Goal: Information Seeking & Learning: Learn about a topic

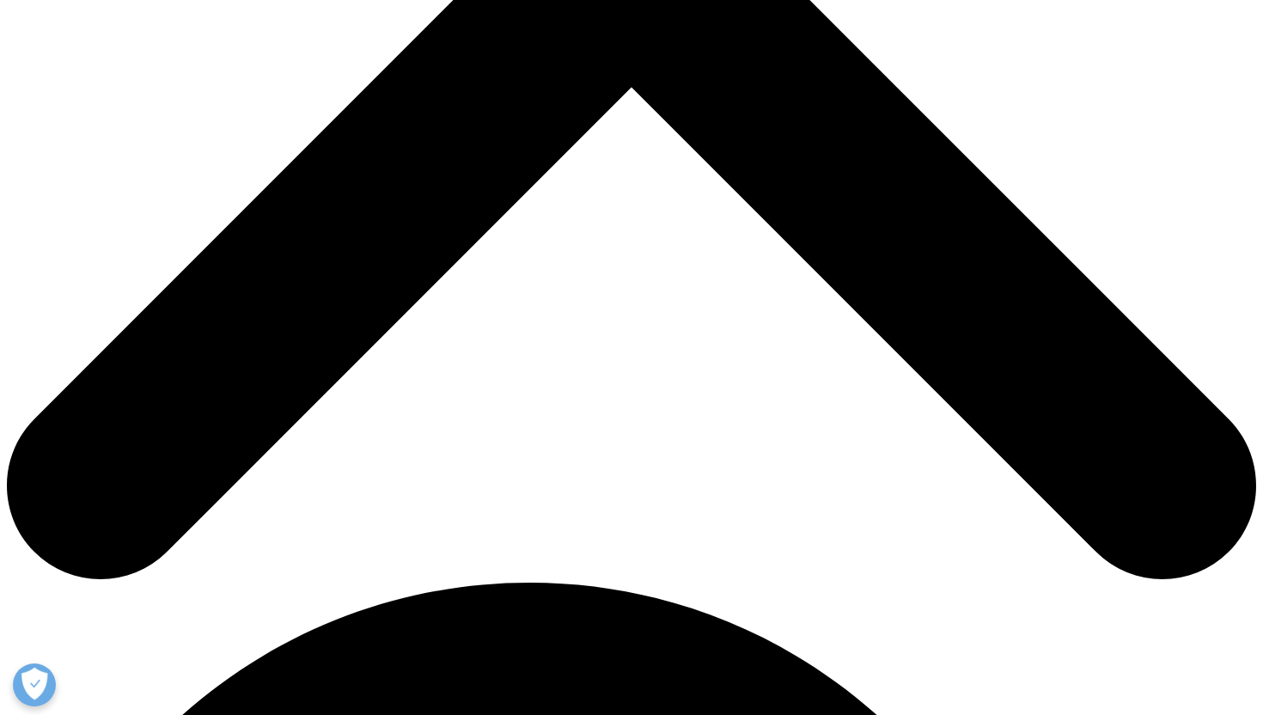
scroll to position [703, 0]
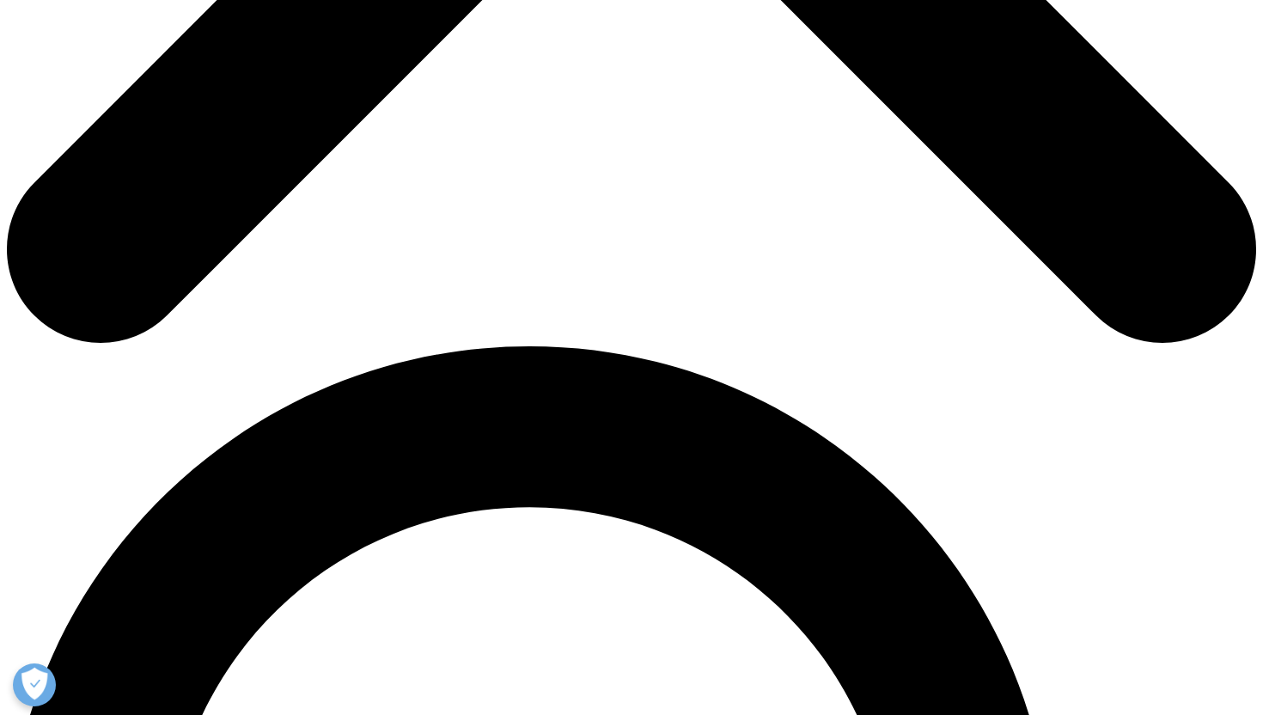
scroll to position [947, 0]
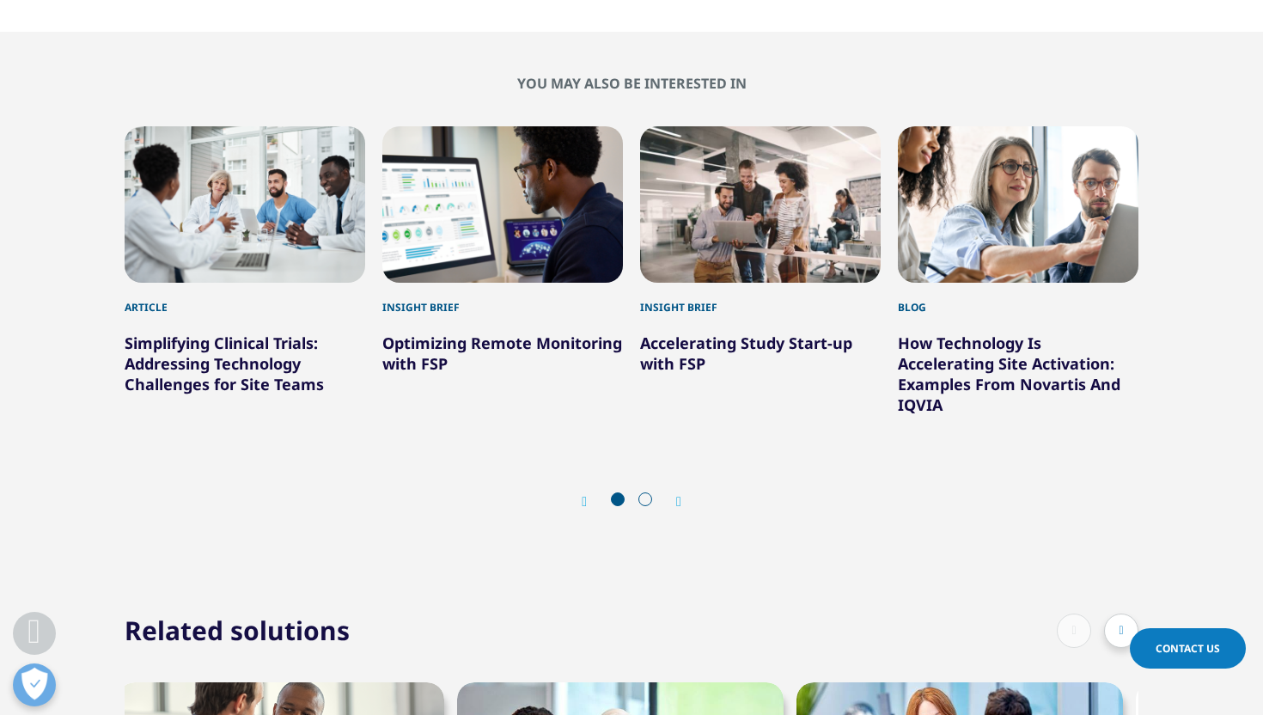
click at [646, 492] on span at bounding box center [646, 499] width 14 height 14
click at [677, 495] on icon "Next slide" at bounding box center [678, 502] width 5 height 14
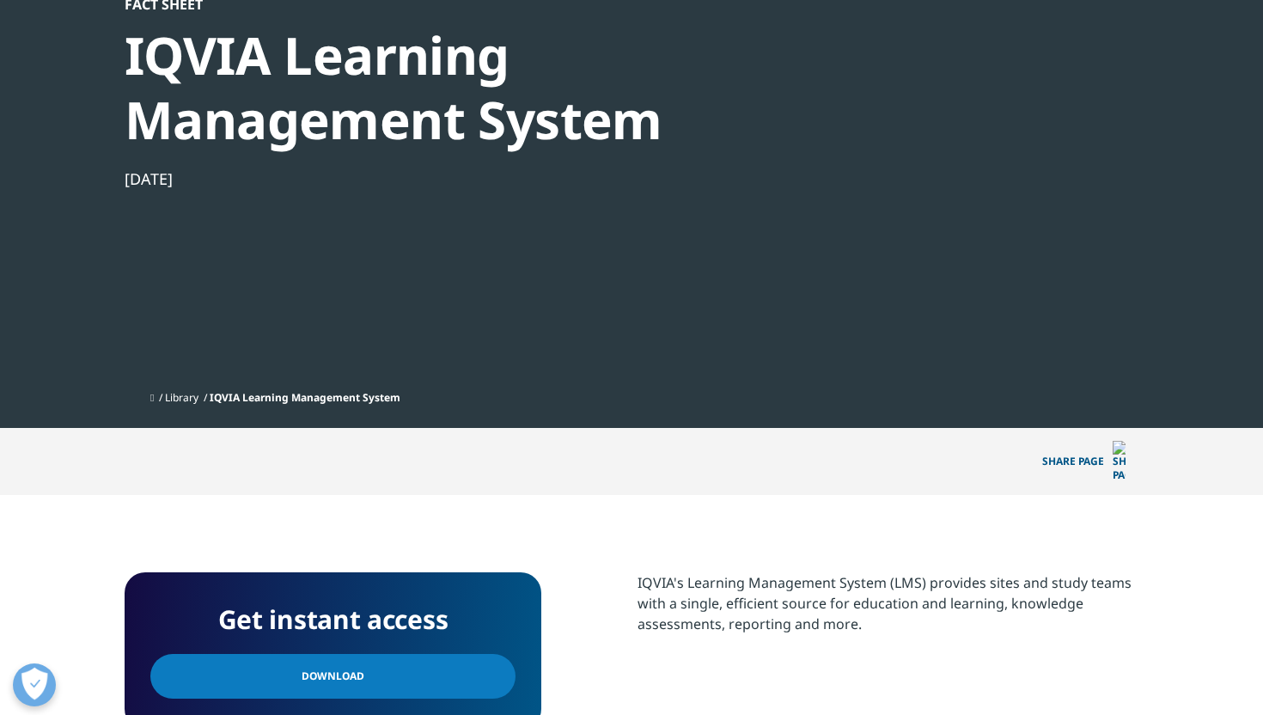
scroll to position [0, 0]
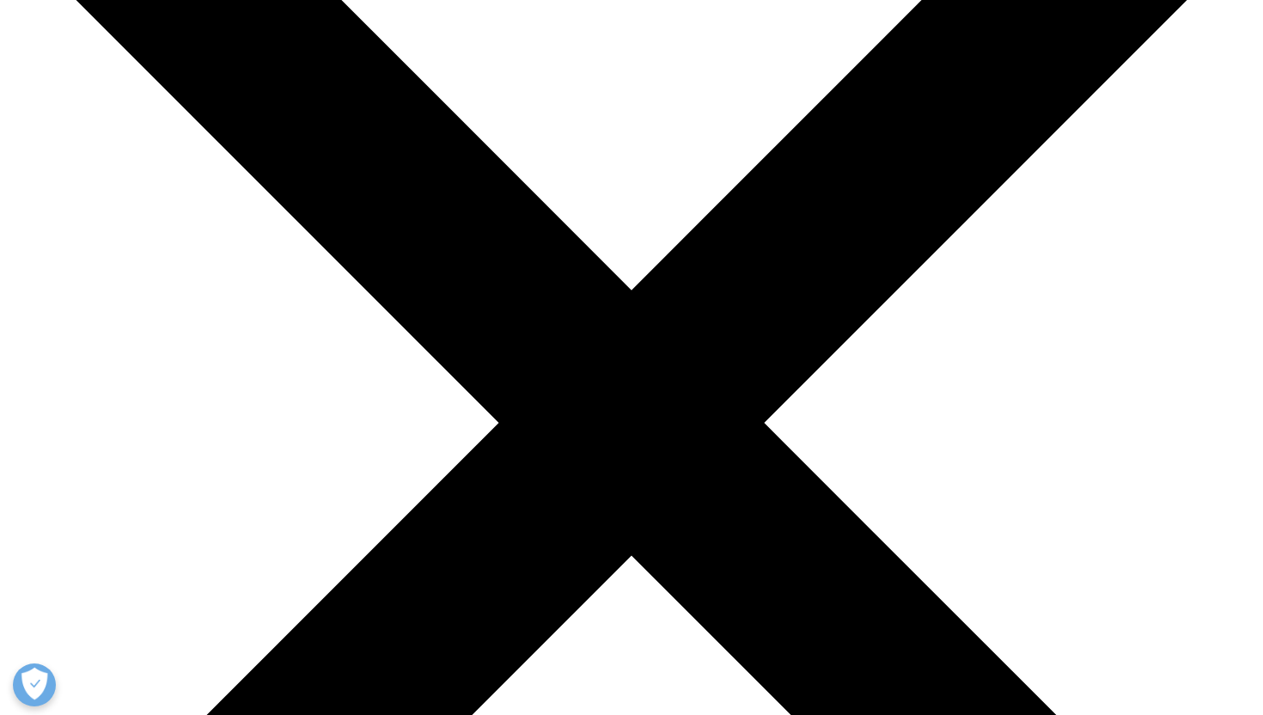
scroll to position [140, 0]
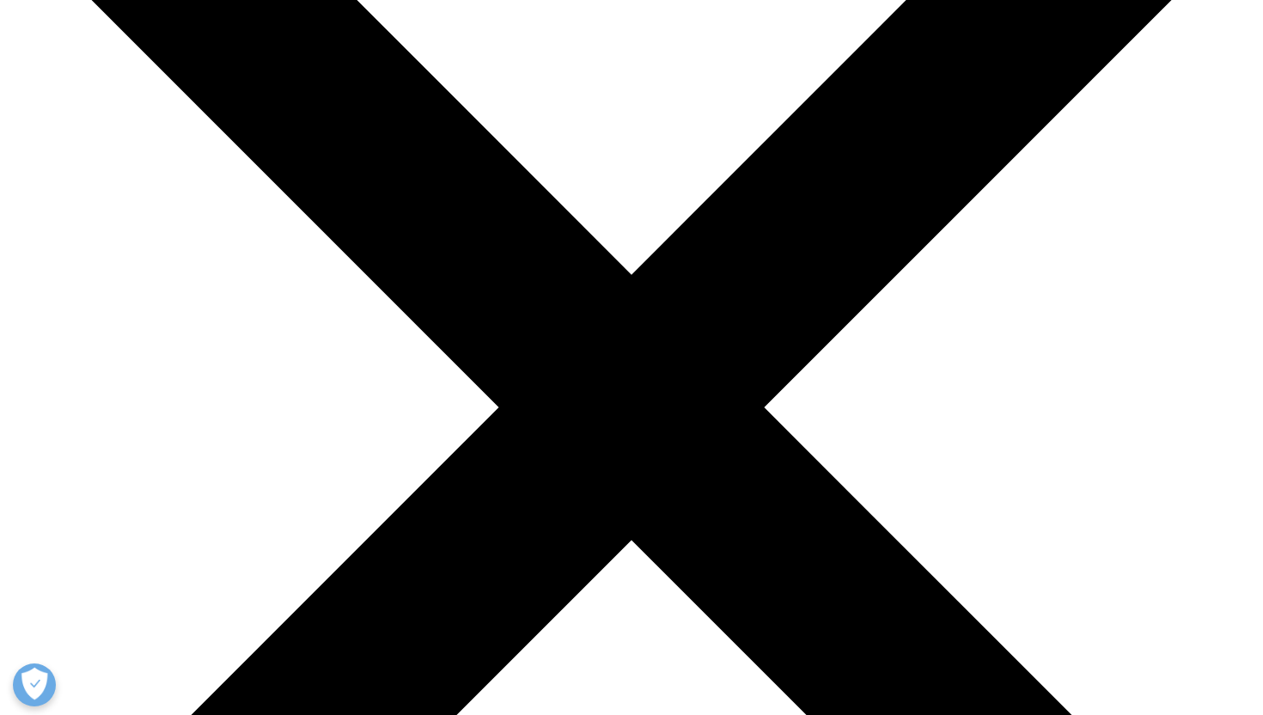
scroll to position [272, 0]
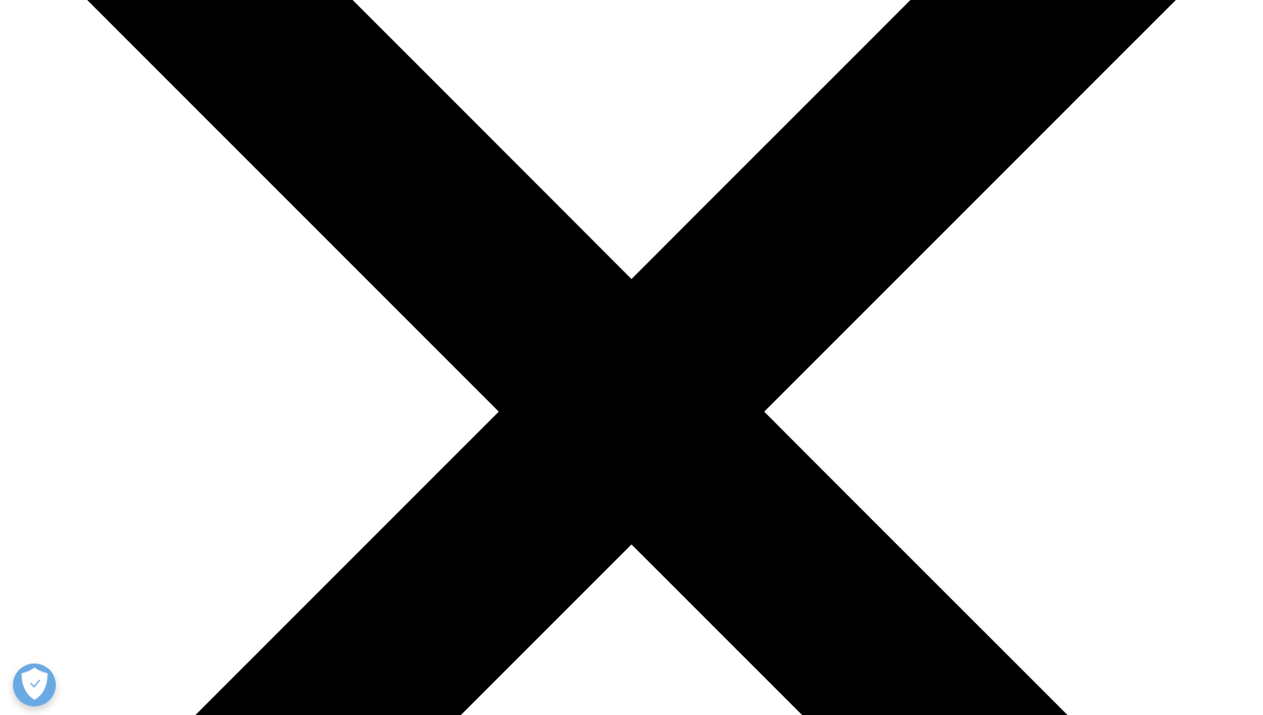
scroll to position [0, 0]
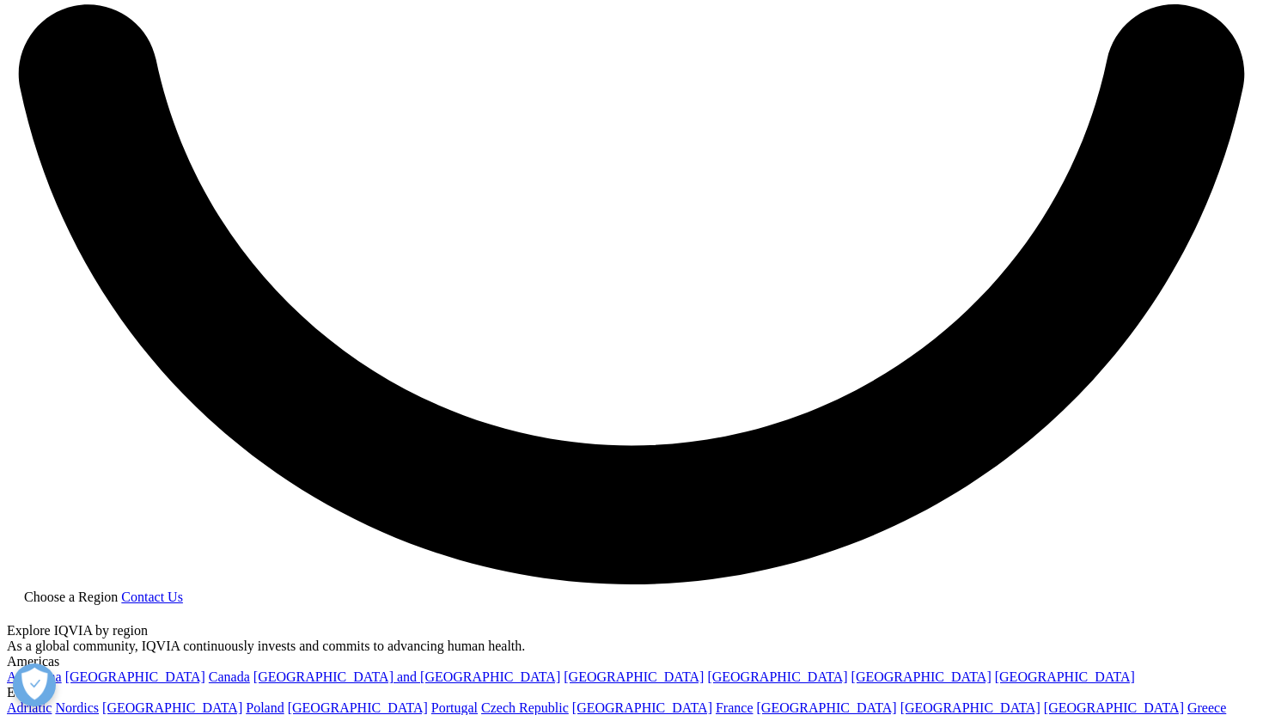
scroll to position [3193, 0]
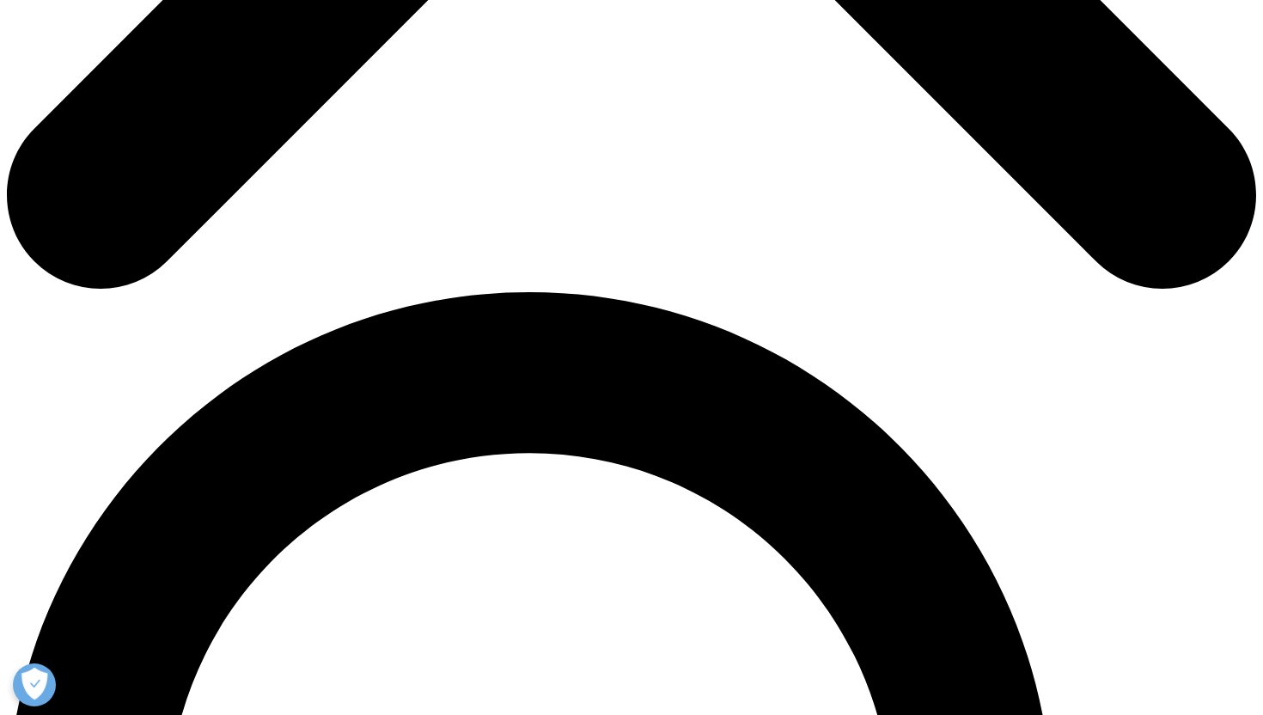
scroll to position [1349, 0]
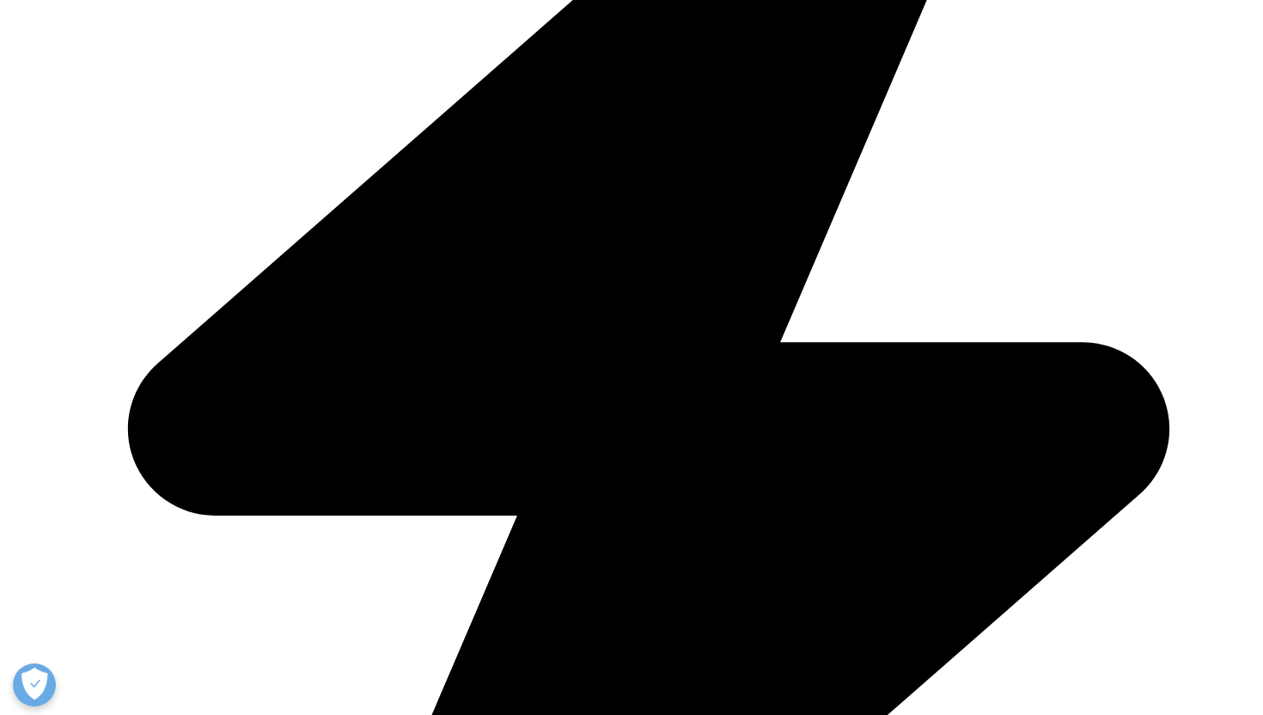
scroll to position [2834, 0]
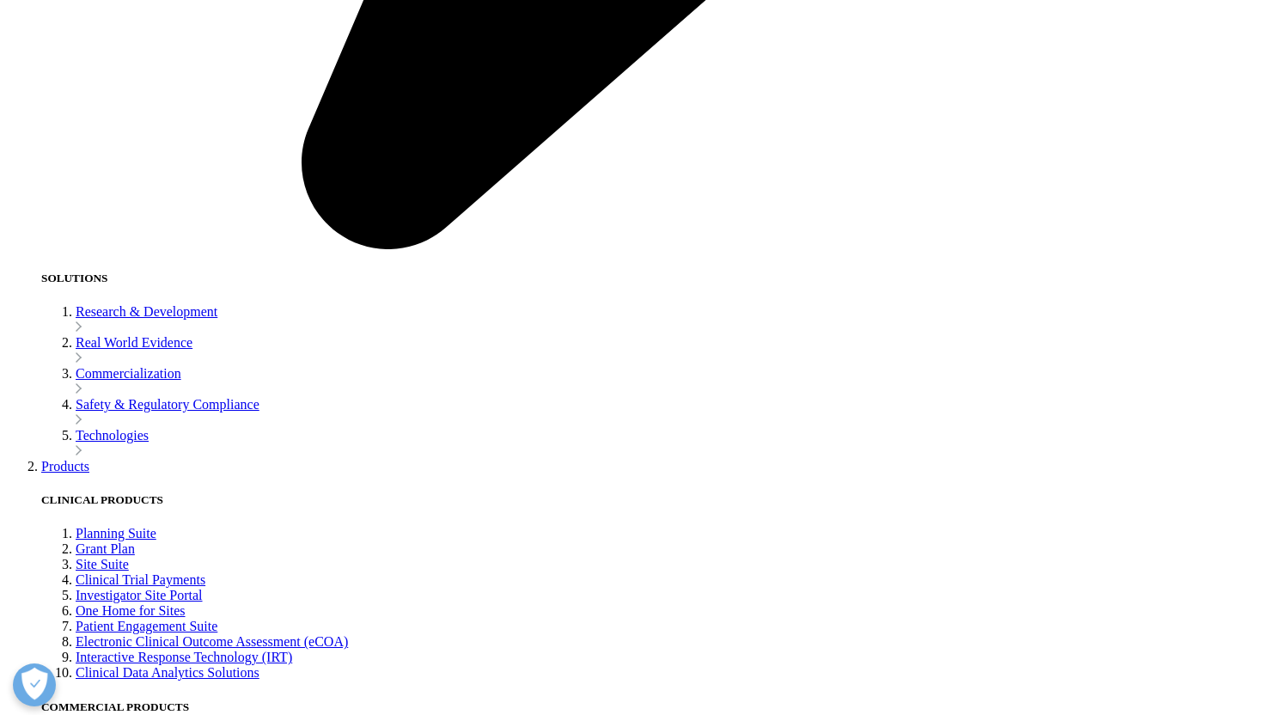
scroll to position [3532, 0]
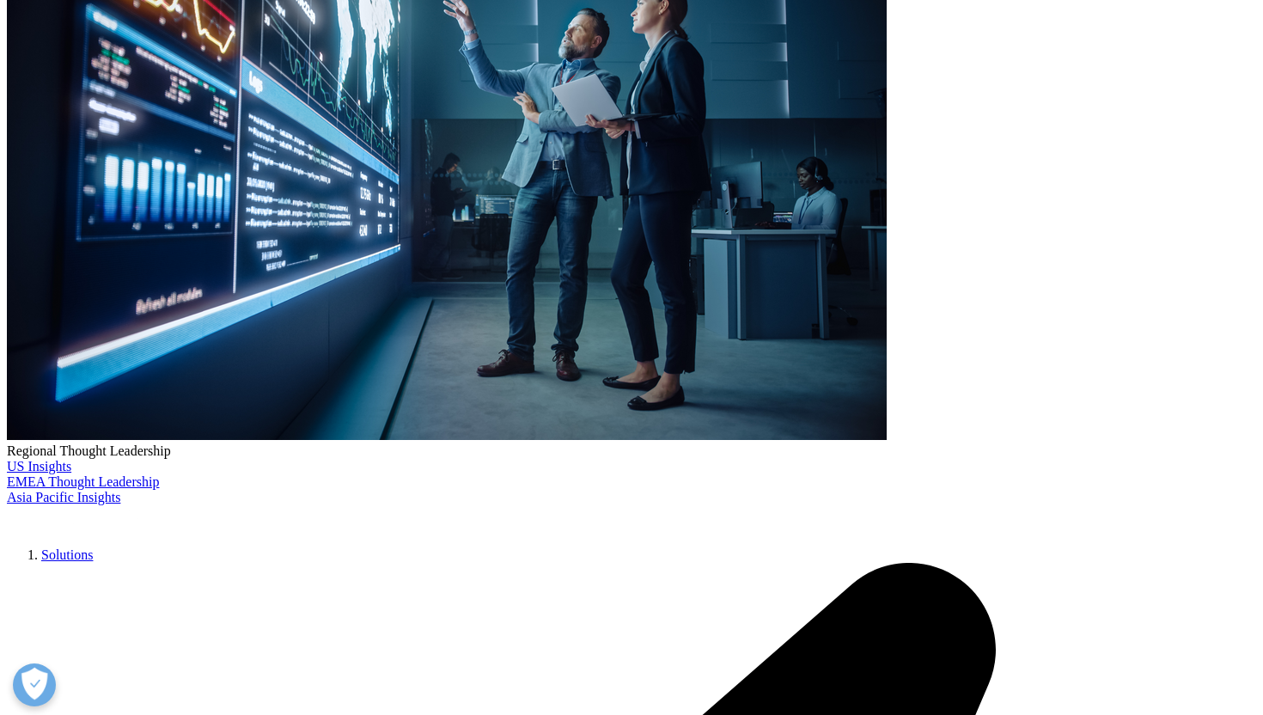
scroll to position [0, 0]
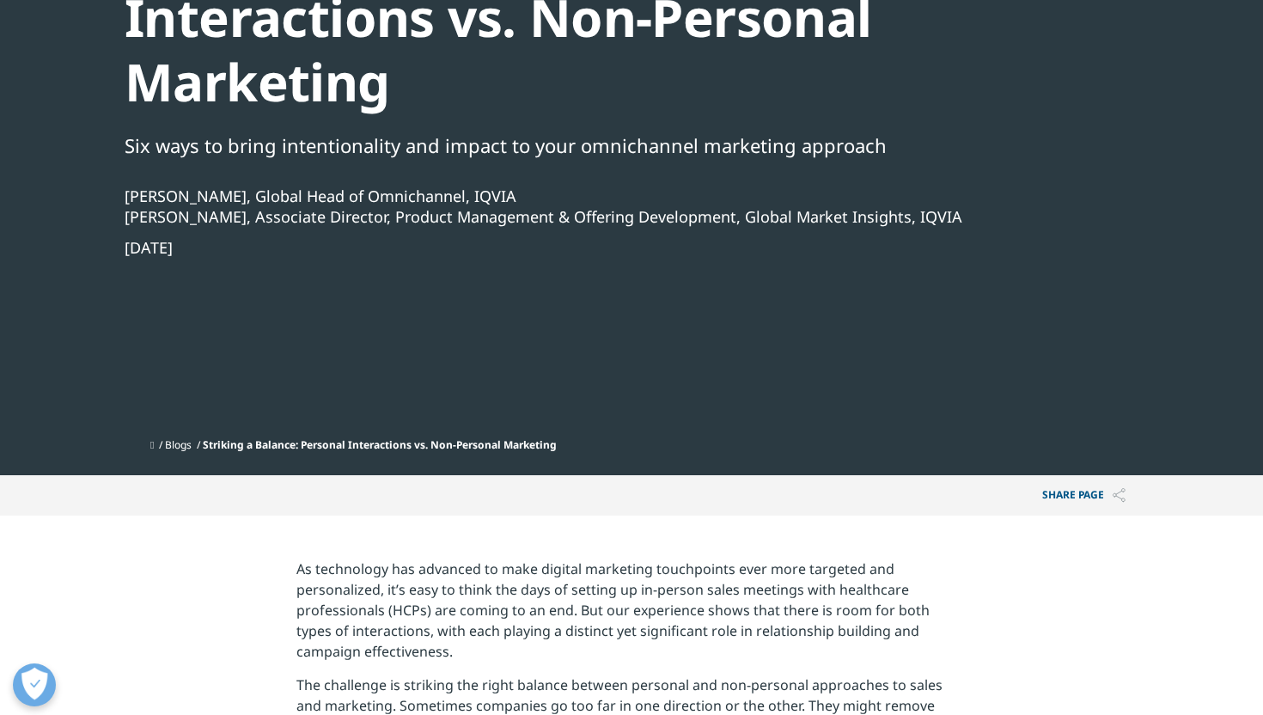
scroll to position [237, 0]
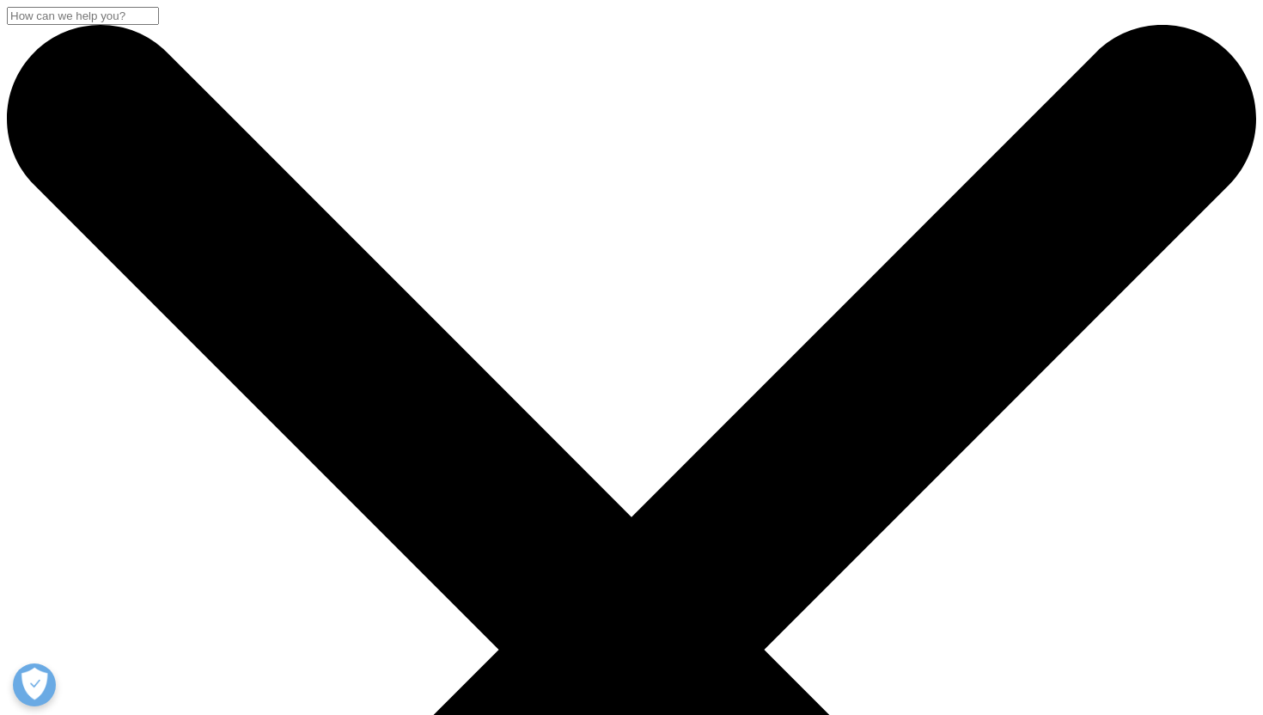
click at [159, 25] on input "Search" at bounding box center [83, 16] width 152 height 18
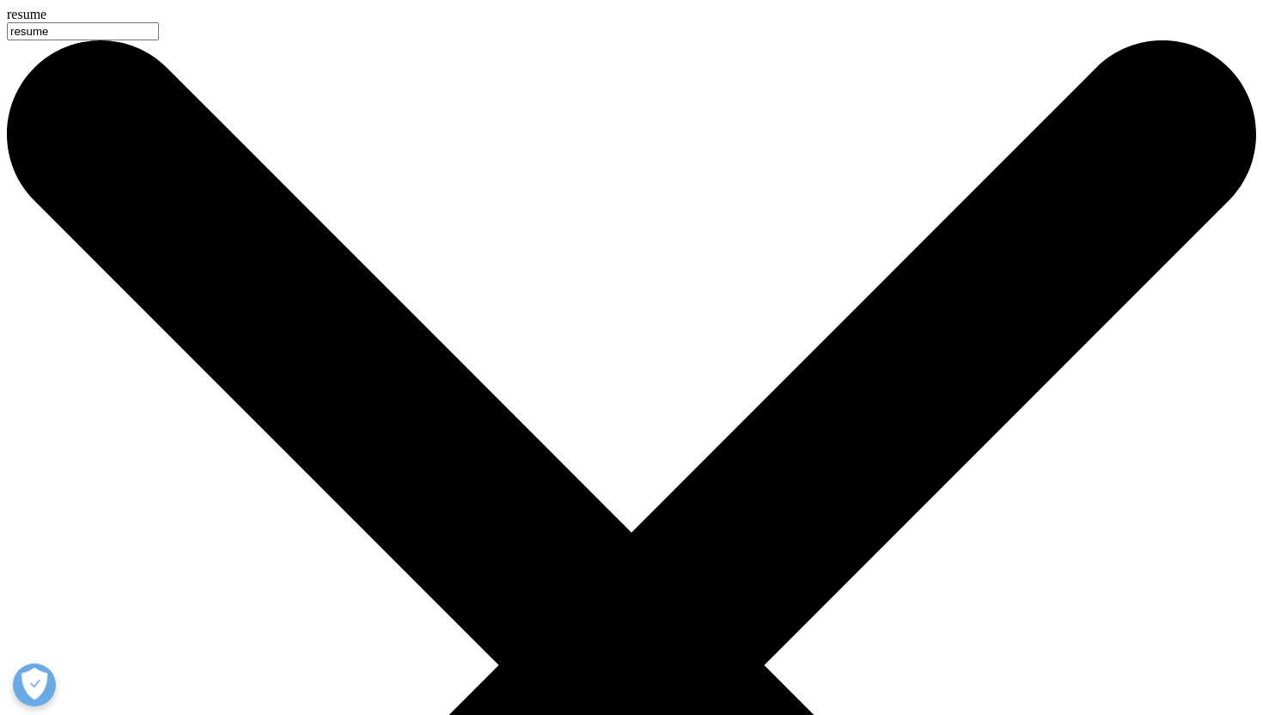
type input "resume"
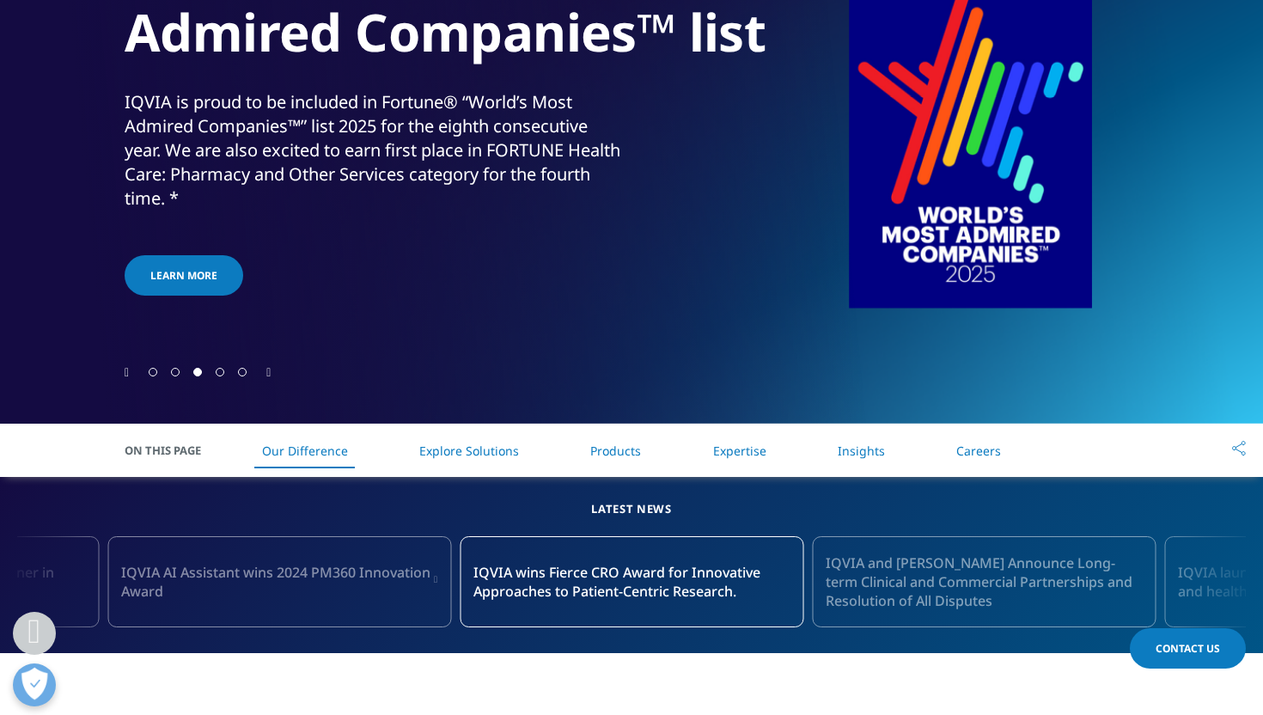
scroll to position [437, 0]
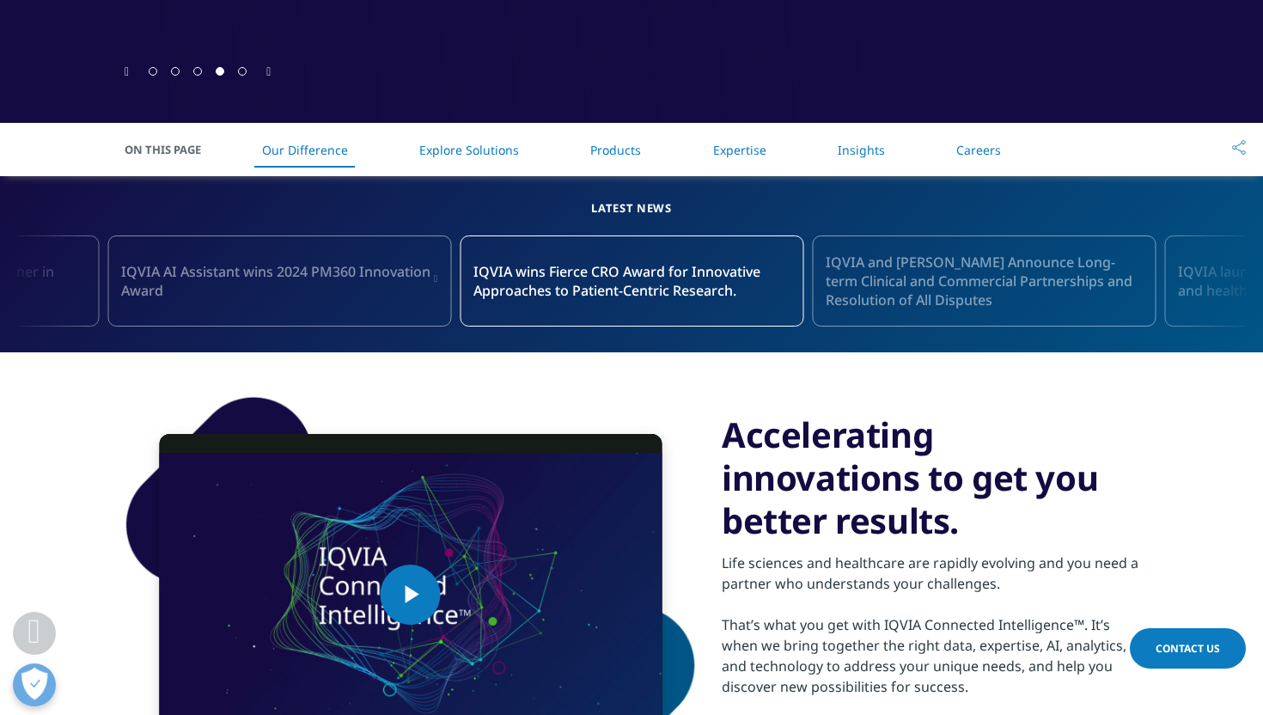
scroll to position [569, 0]
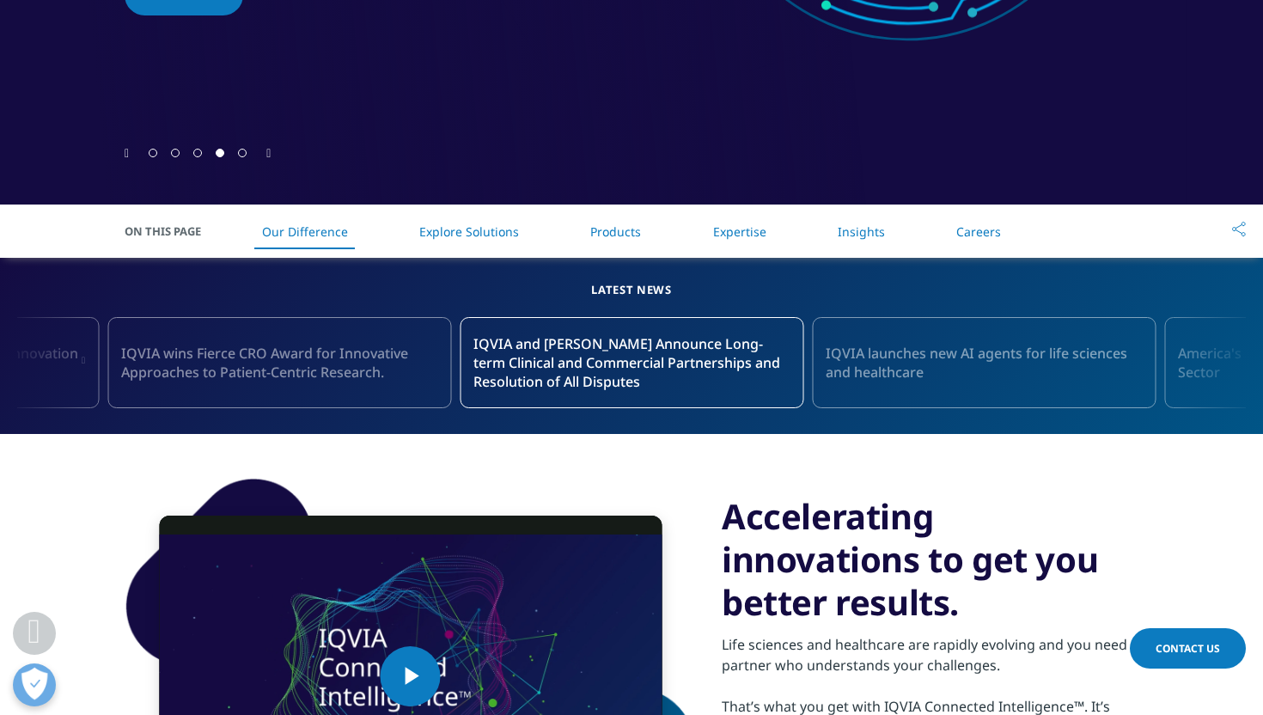
click at [475, 229] on link "Explore Solutions" at bounding box center [469, 231] width 100 height 16
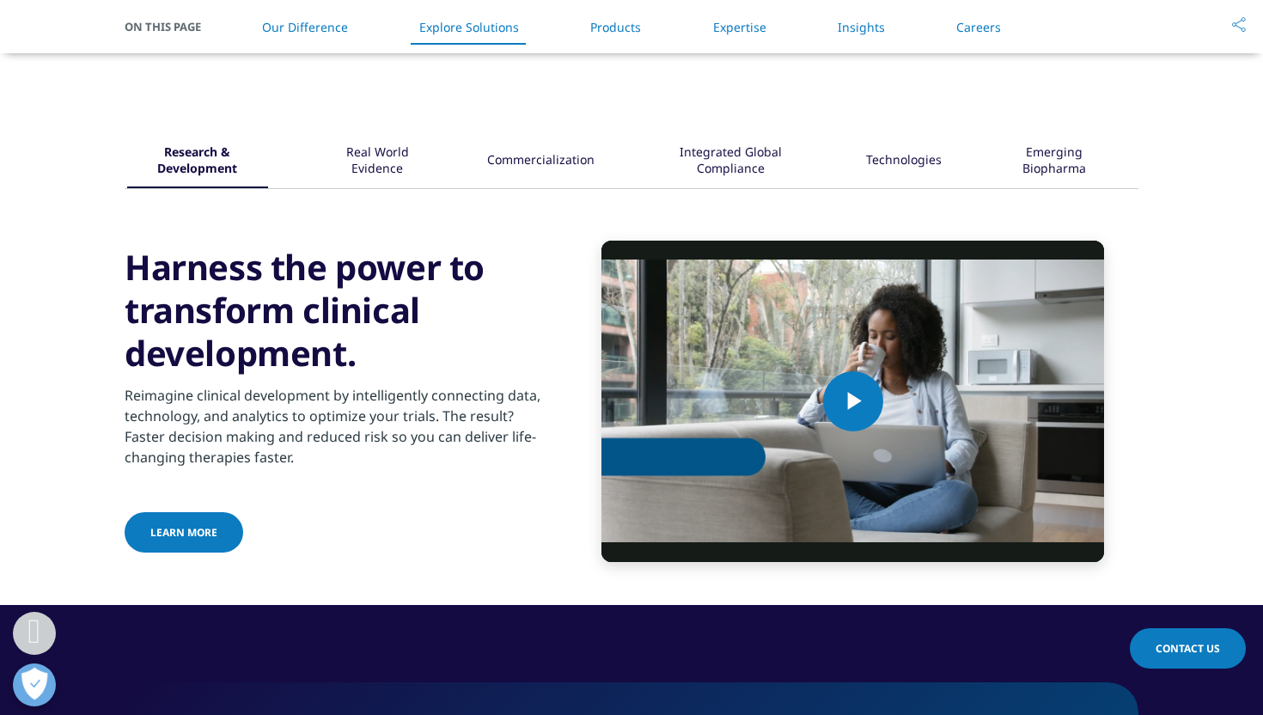
scroll to position [2106, 0]
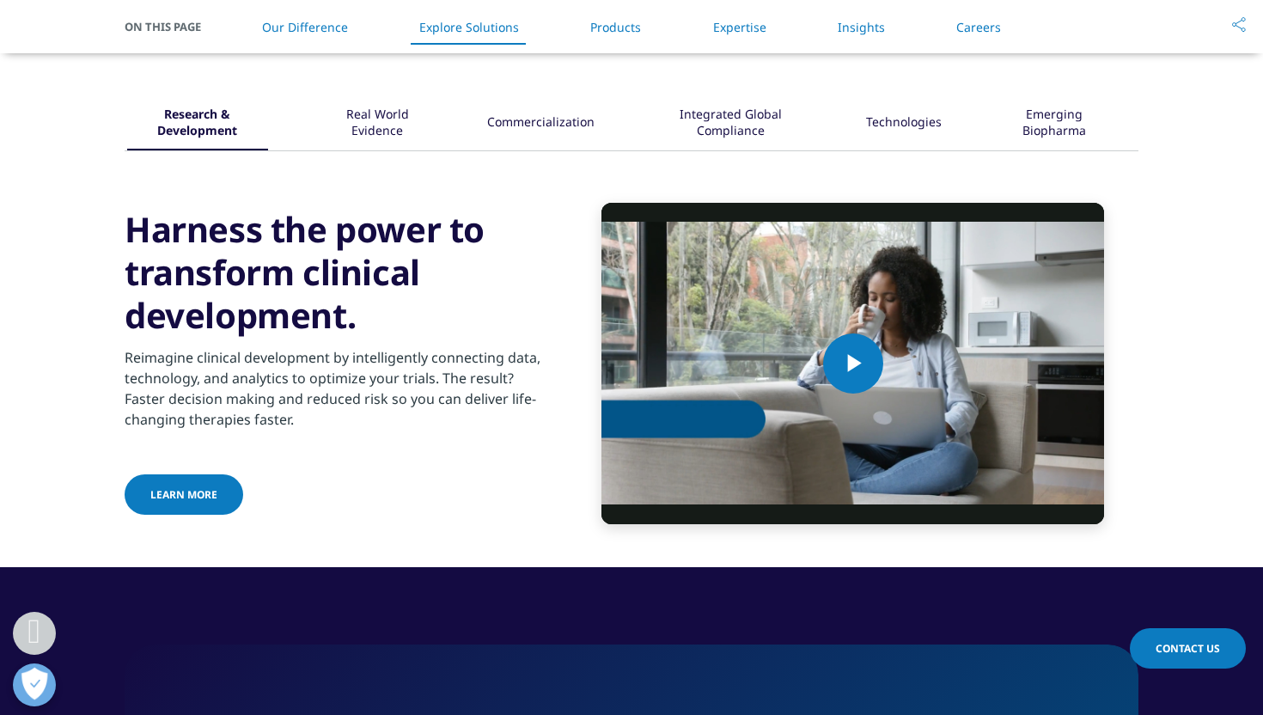
click at [645, 28] on li "Products" at bounding box center [615, 27] width 85 height 51
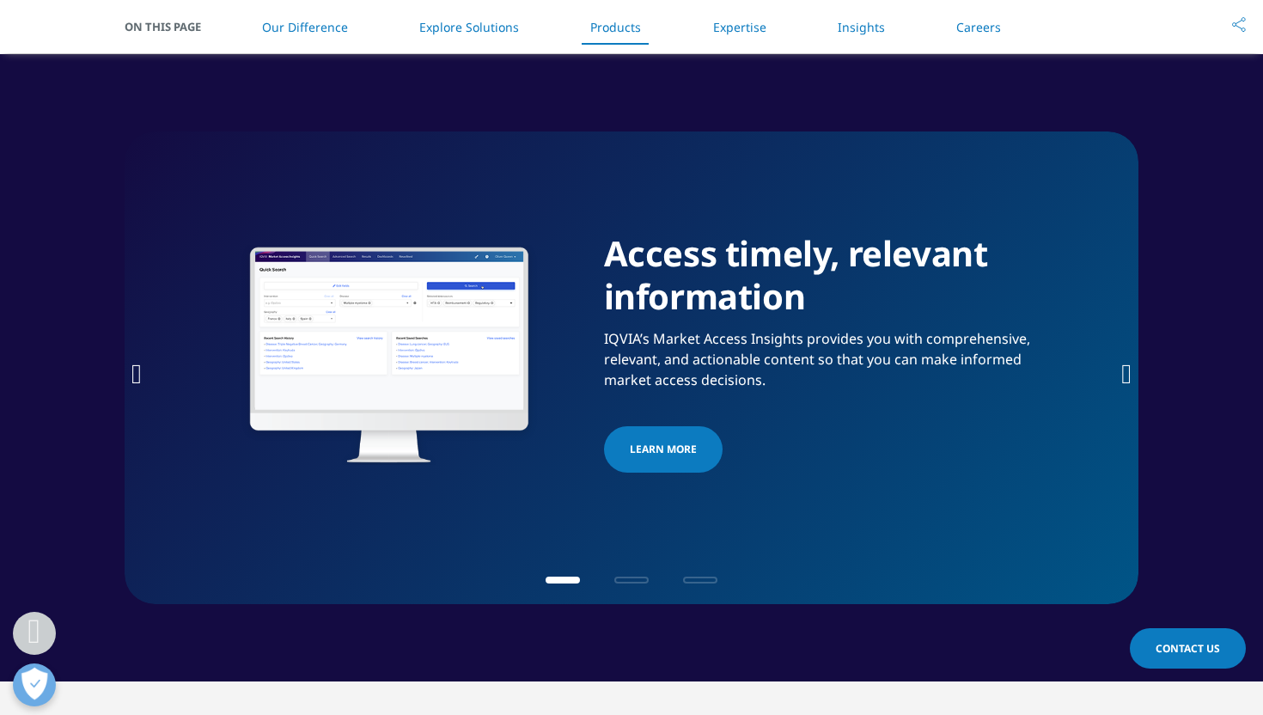
click at [725, 21] on link "Expertise" at bounding box center [739, 27] width 53 height 16
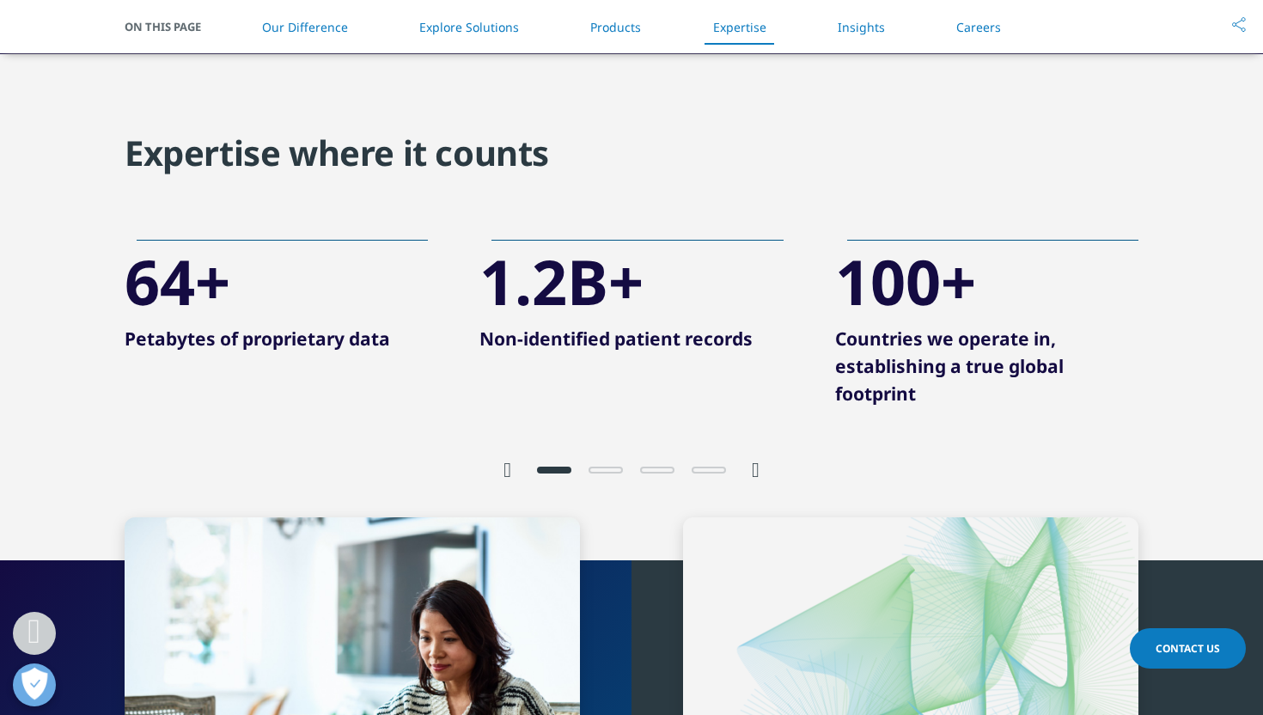
click at [848, 28] on link "Insights" at bounding box center [861, 27] width 47 height 16
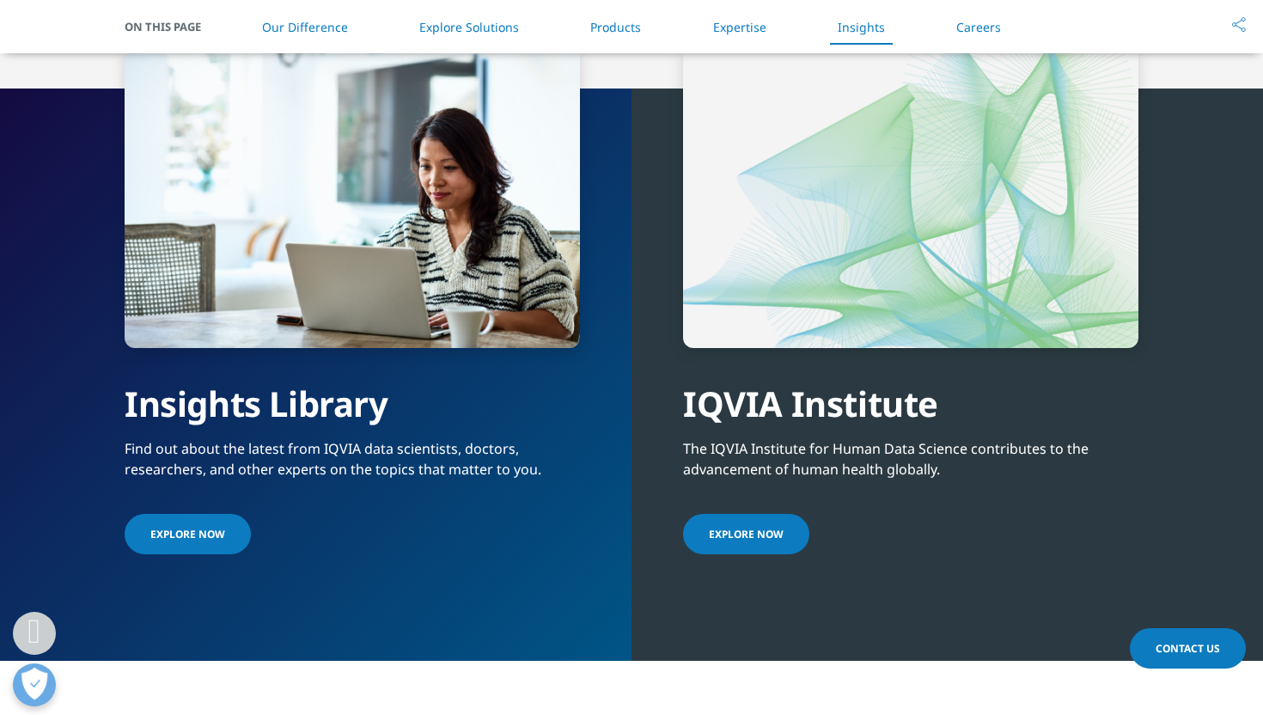
scroll to position [3754, 0]
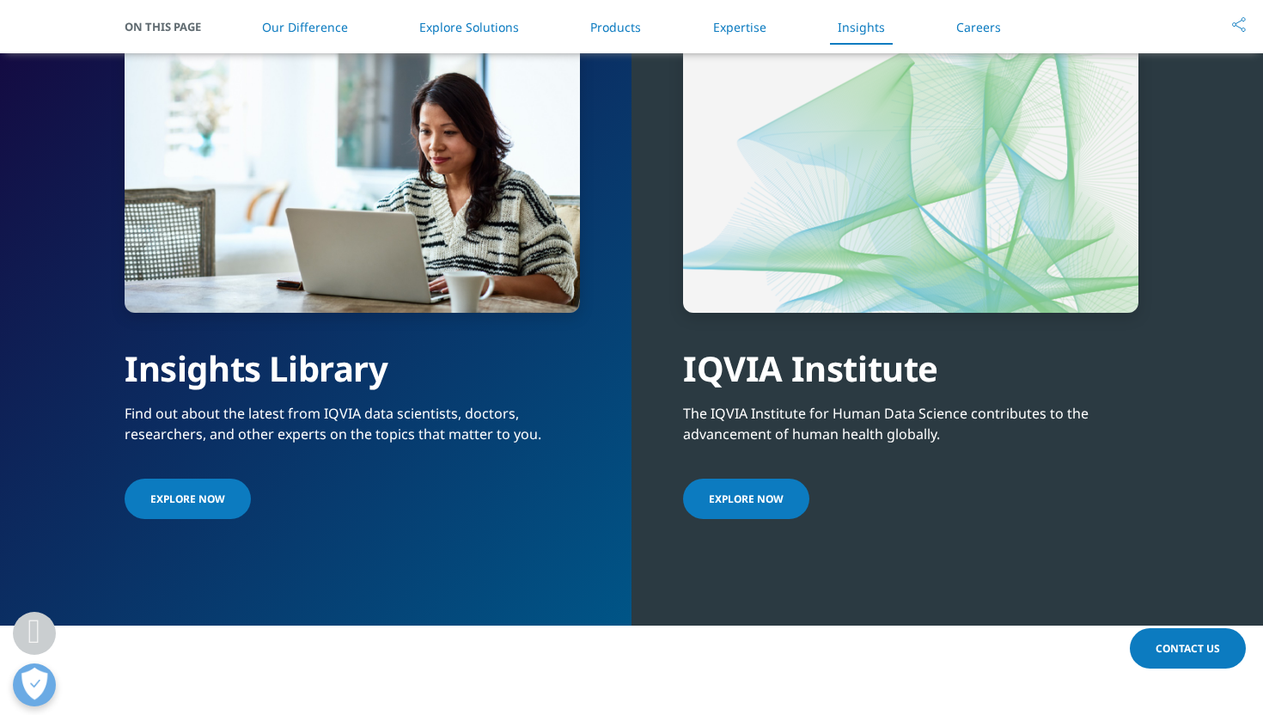
click at [978, 22] on link "Careers" at bounding box center [979, 27] width 45 height 16
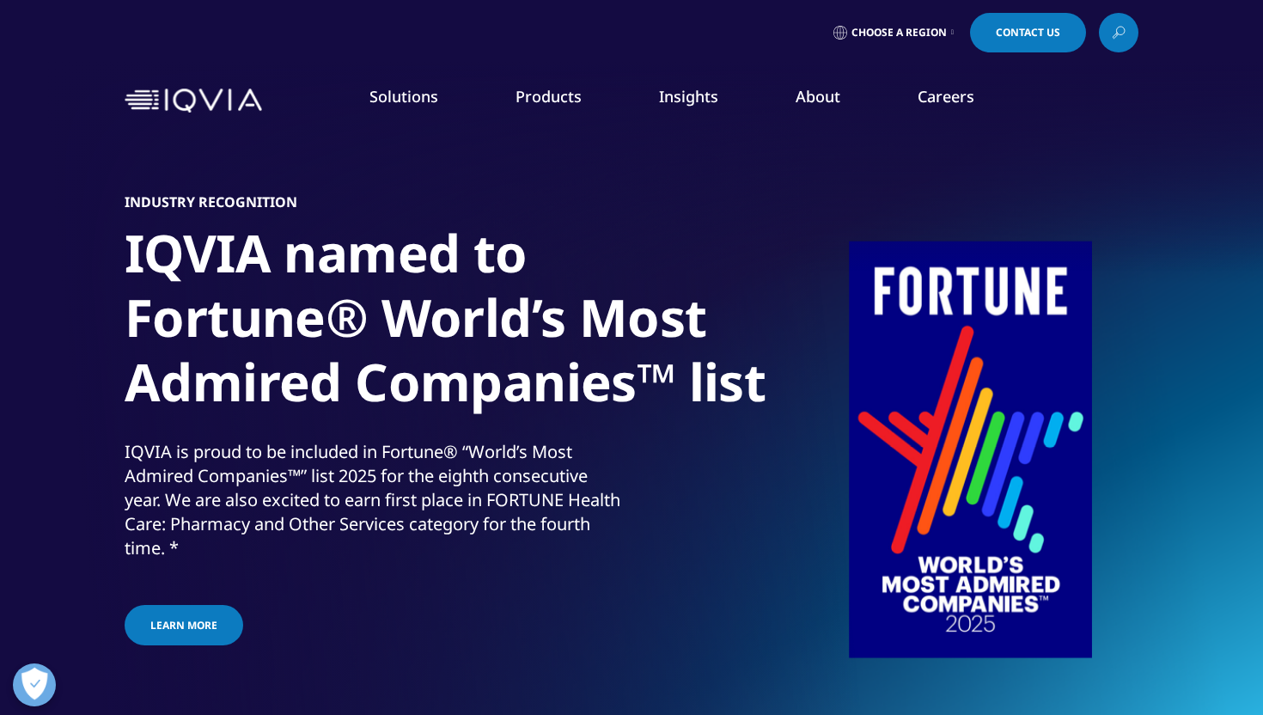
click at [579, 83] on nav "Solutions quick find a capability Clear Search Loading SOLUTIONS Research & Dev…" at bounding box center [704, 100] width 870 height 81
click at [566, 92] on link "Products" at bounding box center [549, 96] width 66 height 21
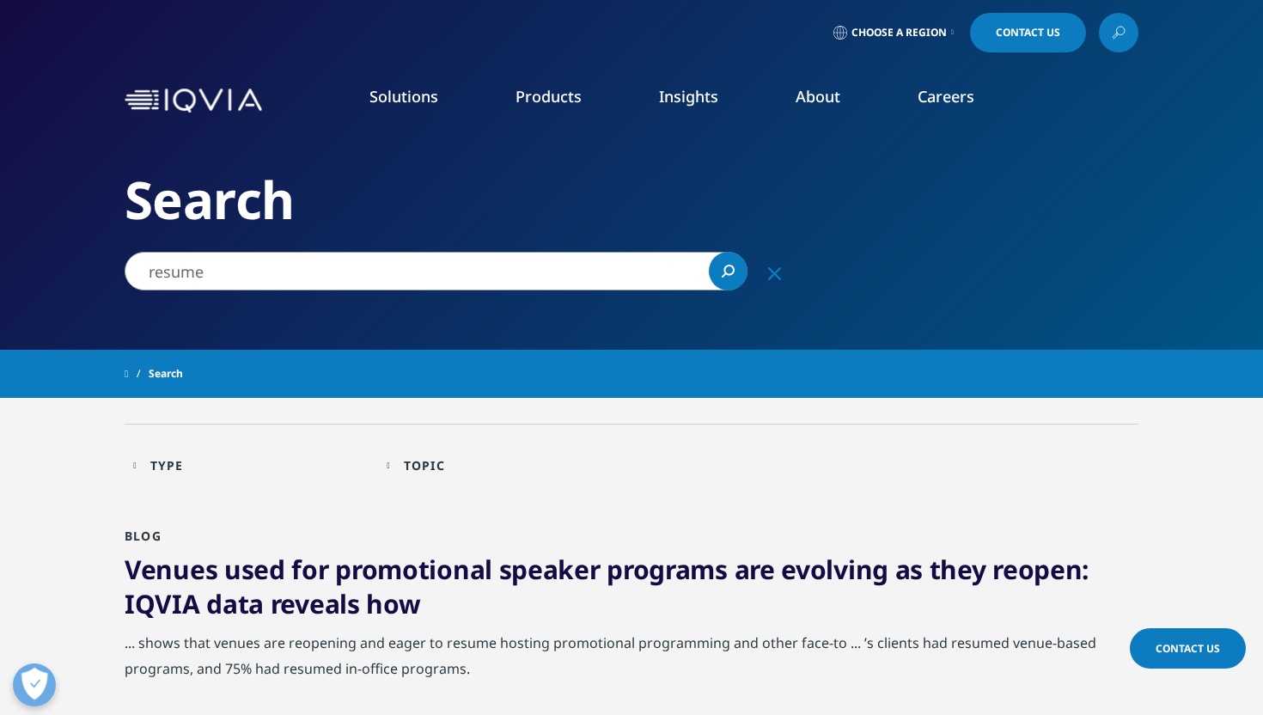
click at [366, 267] on input "resume" at bounding box center [436, 271] width 623 height 39
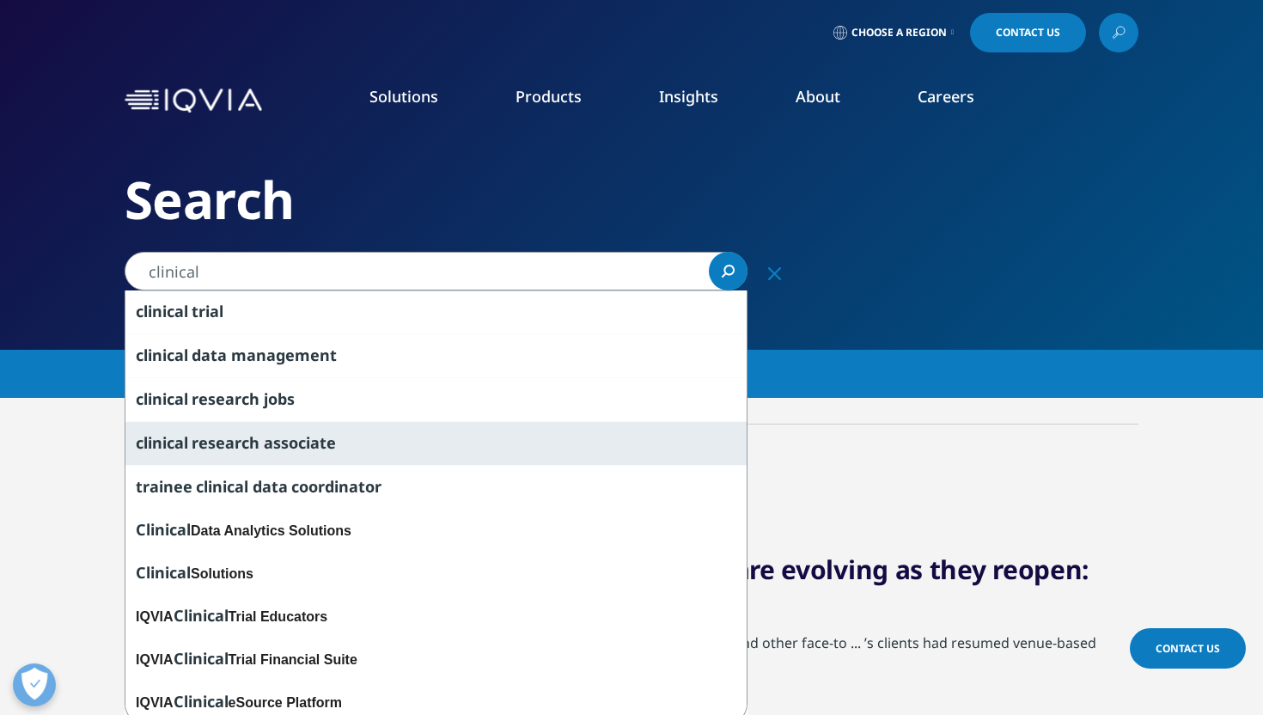
click at [317, 421] on div "clinical research associate" at bounding box center [435, 443] width 621 height 44
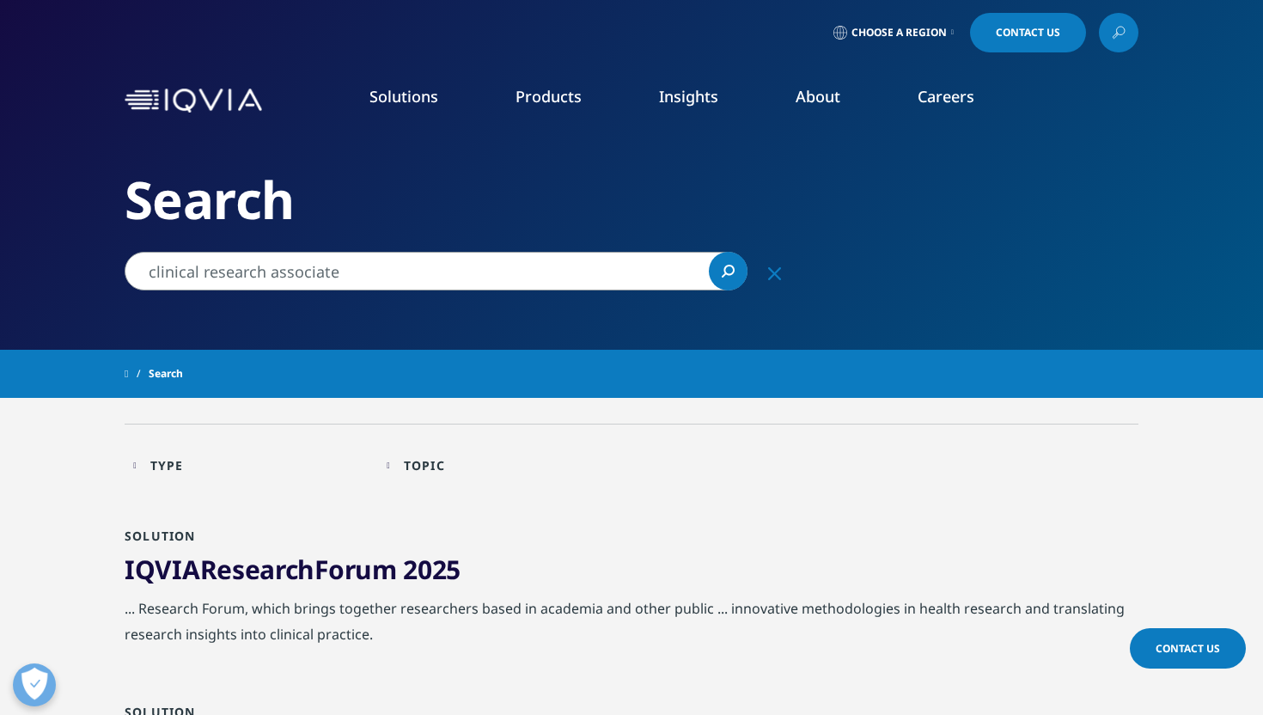
click at [364, 264] on input "clinical research associate" at bounding box center [436, 271] width 623 height 39
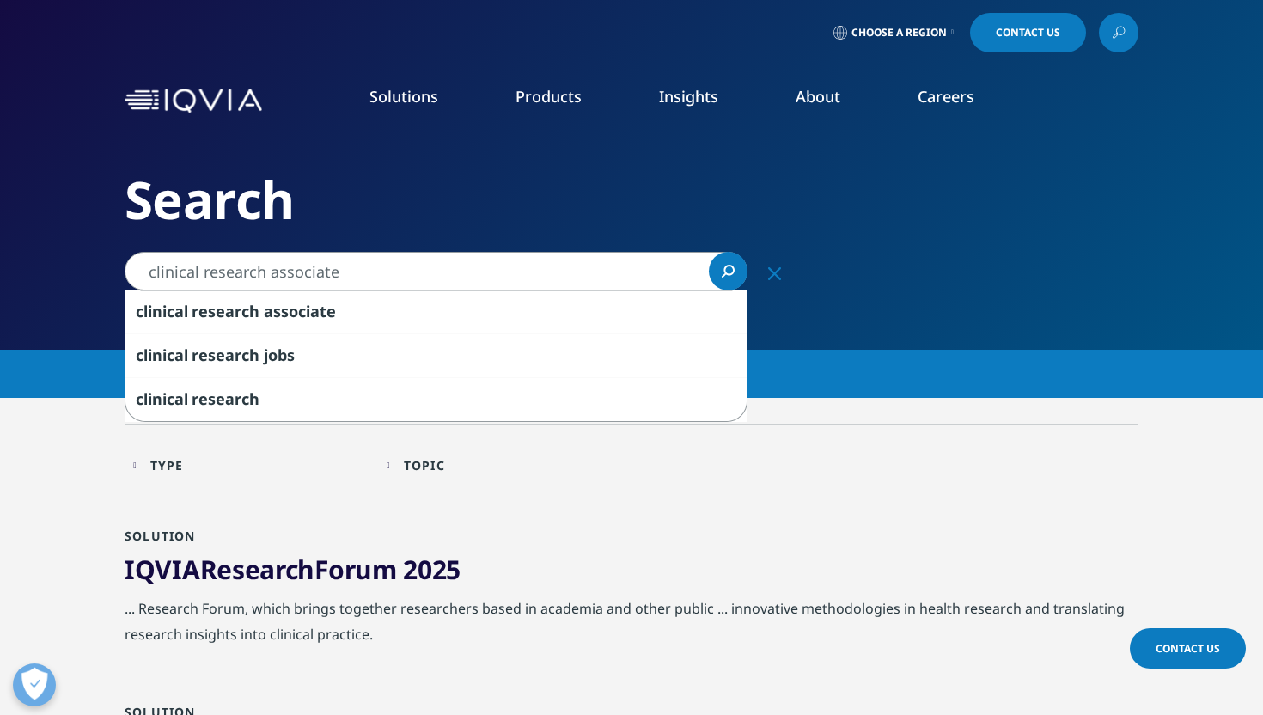
click at [364, 264] on input "clinical research associate" at bounding box center [436, 271] width 623 height 39
click at [395, 268] on input "clinical research associate" at bounding box center [436, 271] width 623 height 39
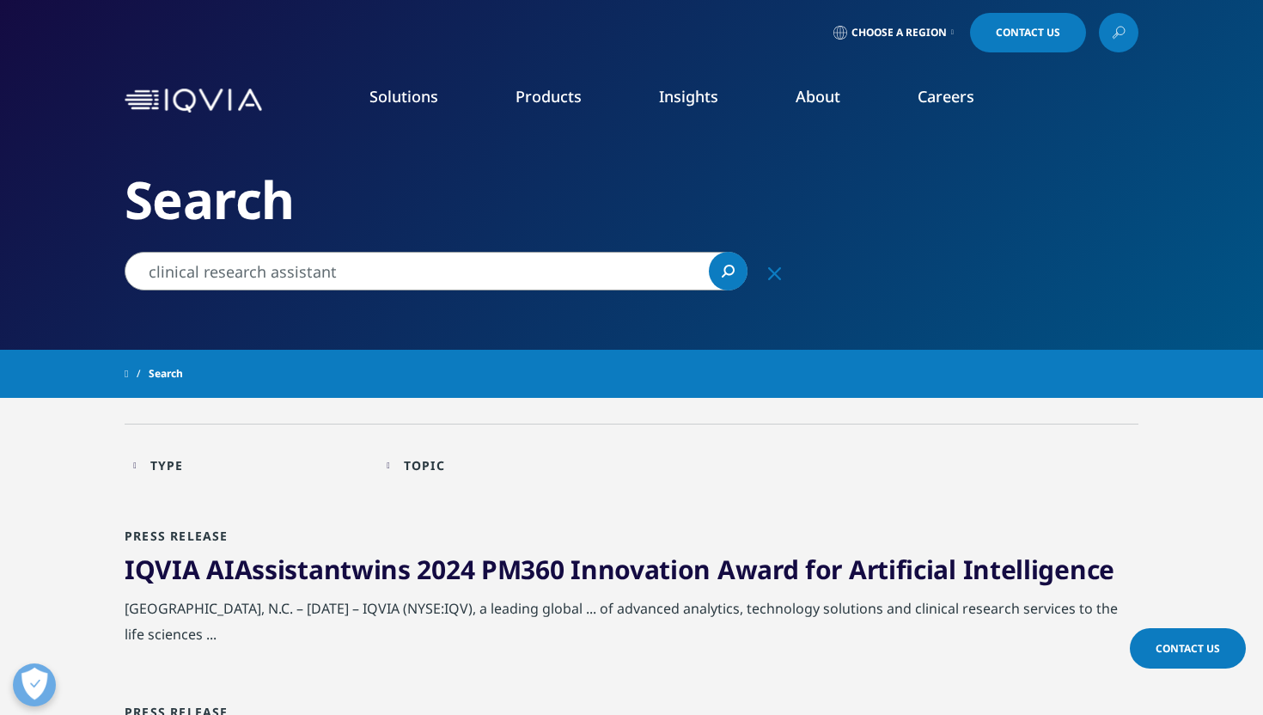
click at [404, 278] on input "clinical research assistant" at bounding box center [436, 271] width 623 height 39
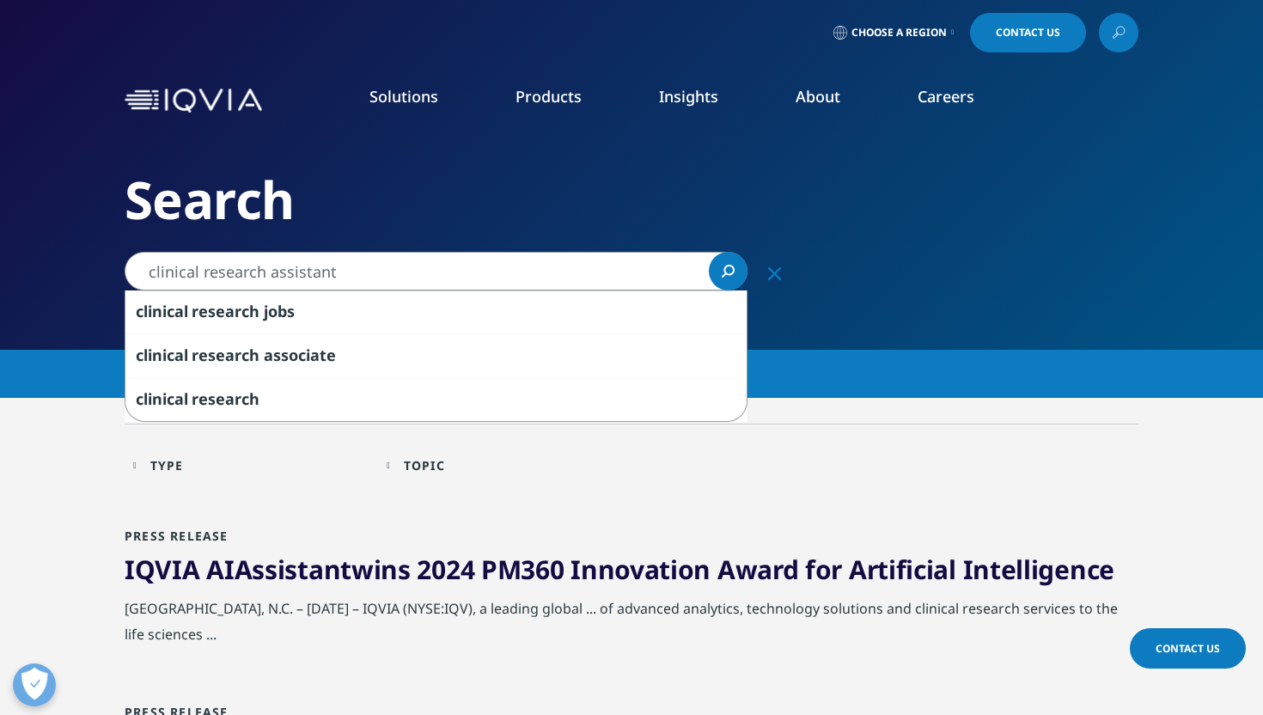
click at [404, 278] on input "clinical research assistant" at bounding box center [436, 271] width 623 height 39
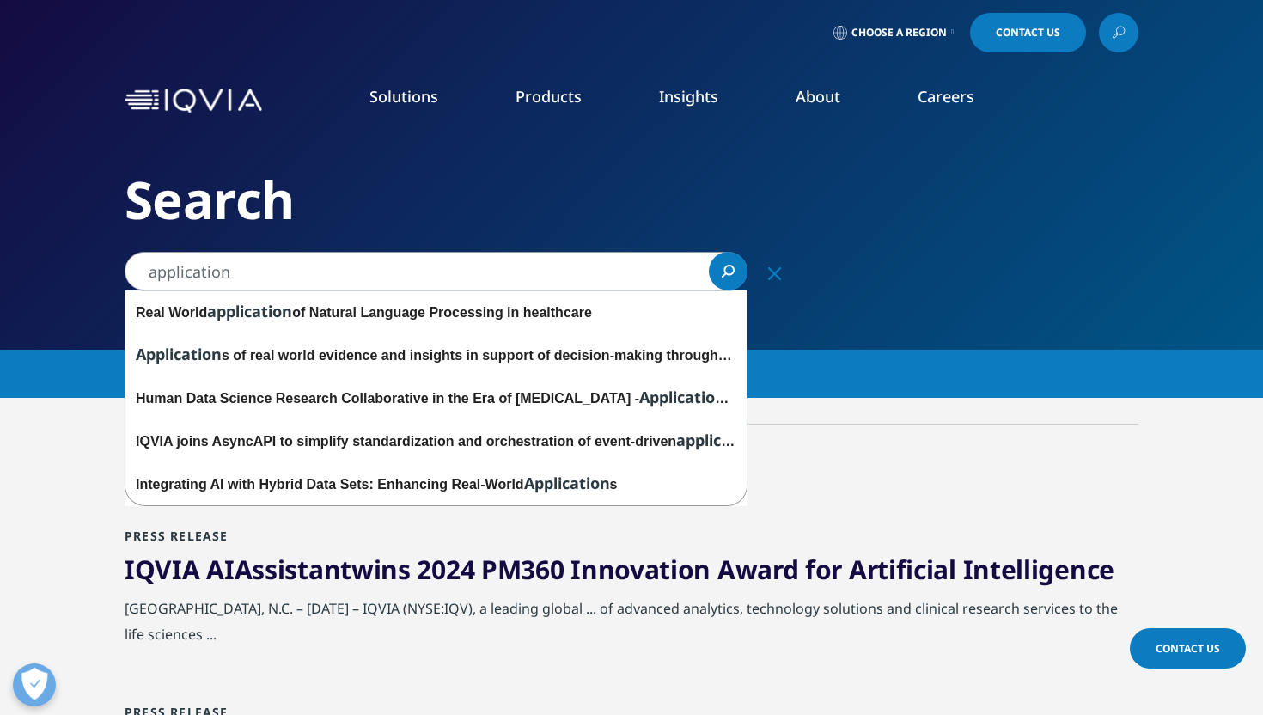
type input "application"
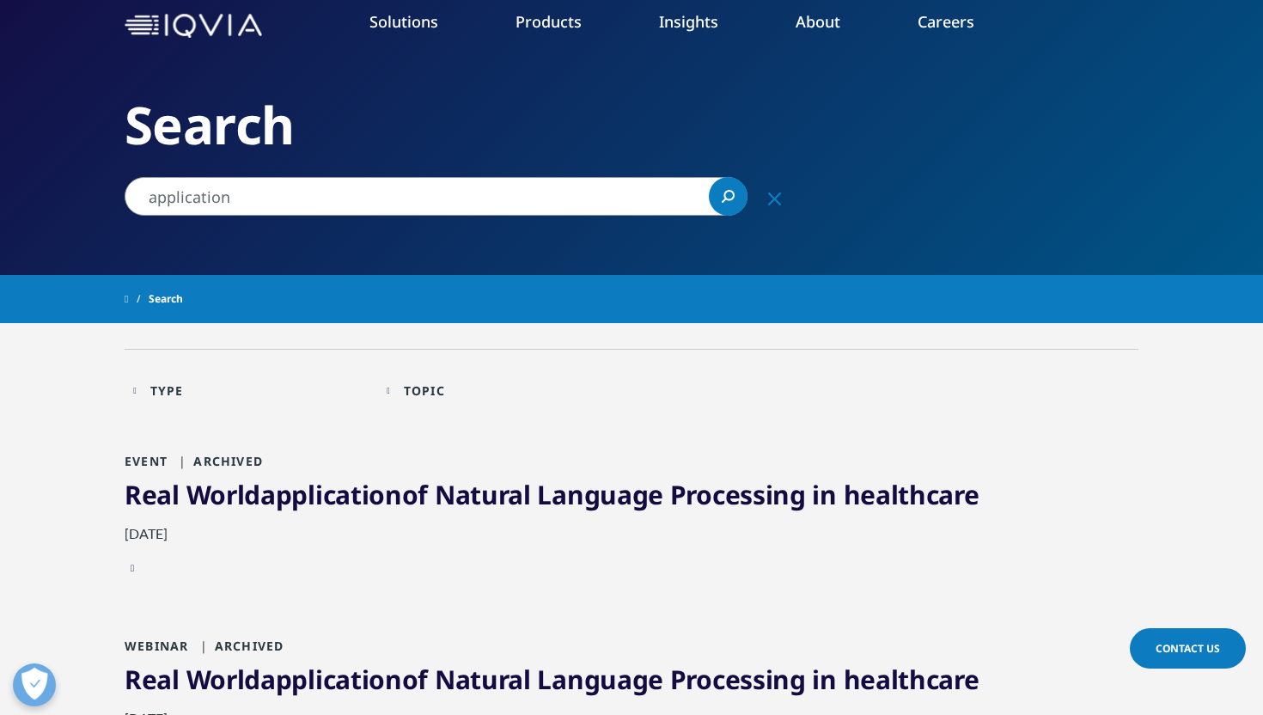
scroll to position [30, 0]
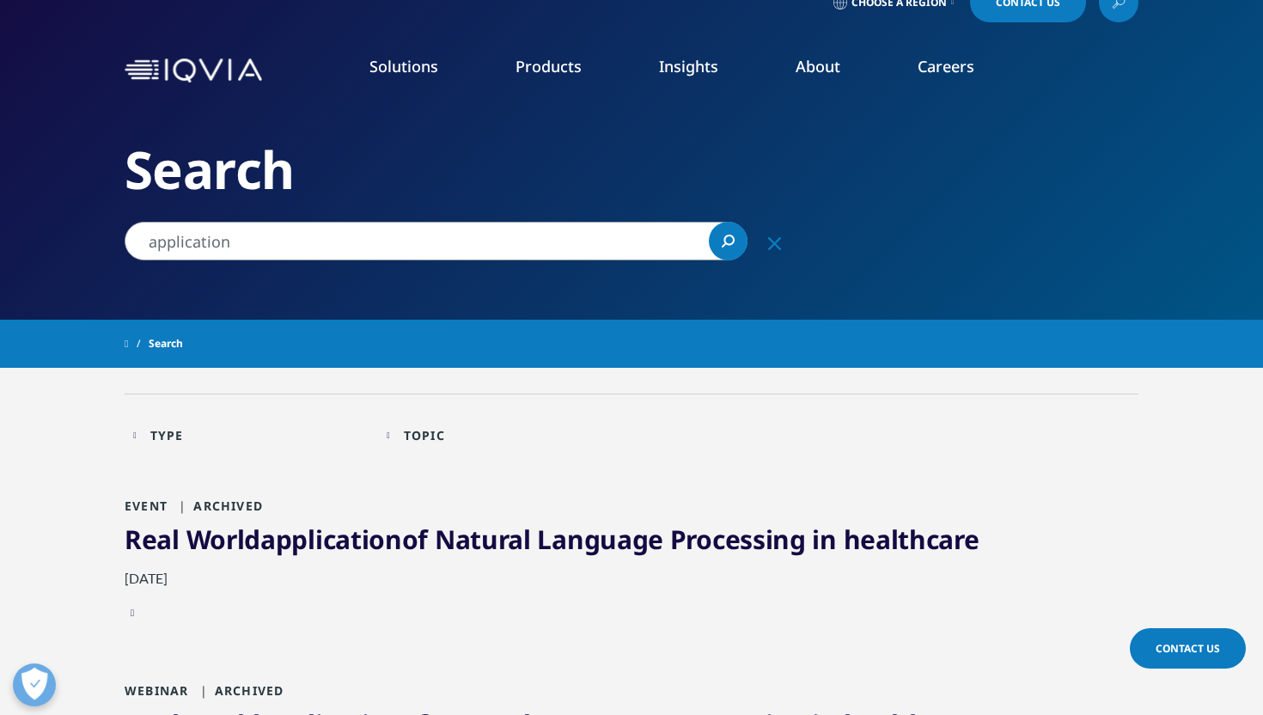
click at [419, 438] on div "Topic" at bounding box center [424, 435] width 41 height 16
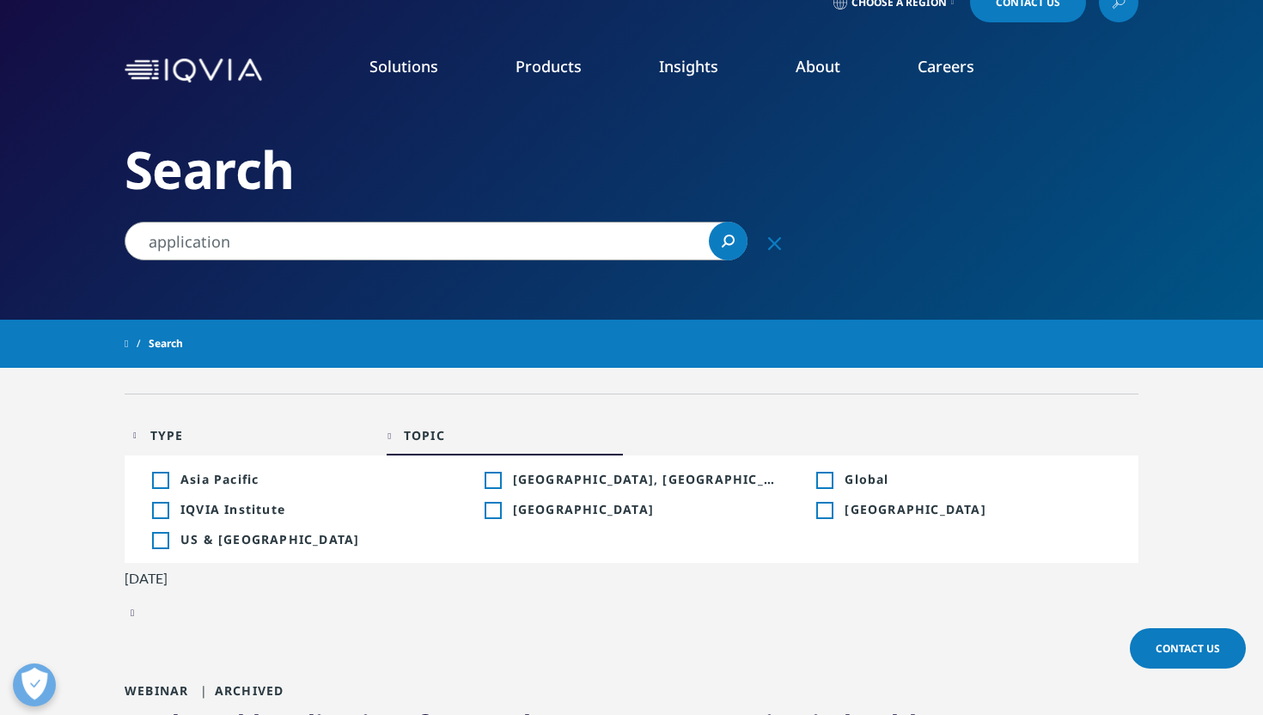
click at [206, 513] on span "IQVIA Institute" at bounding box center [313, 509] width 266 height 16
